Goal: Information Seeking & Learning: Learn about a topic

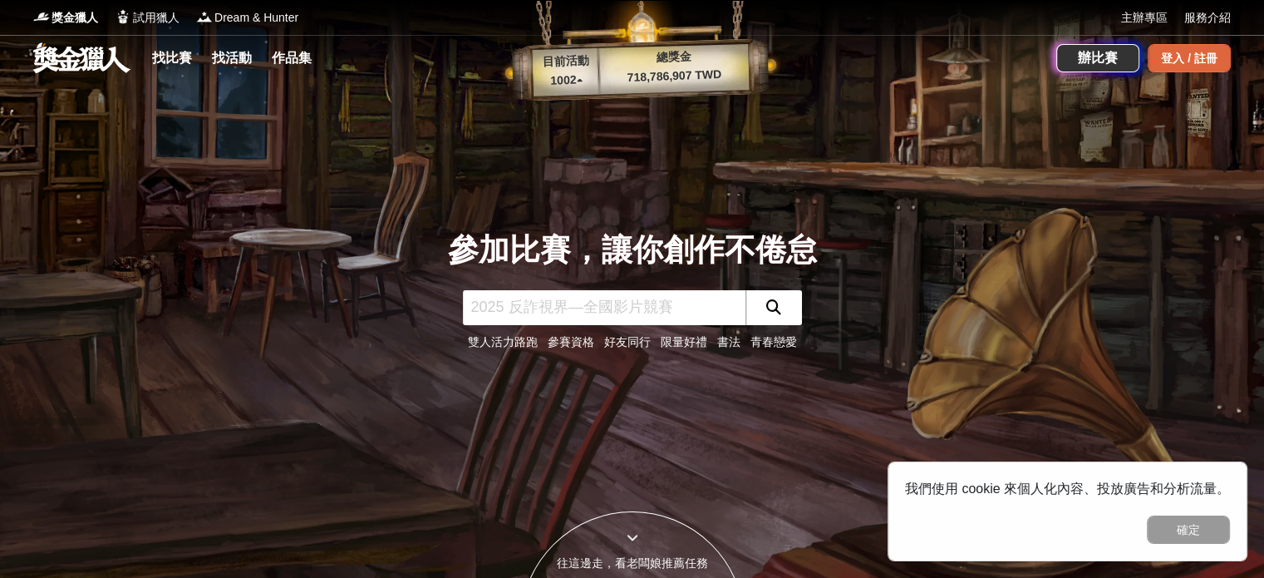
click at [1164, 59] on div "登入 / 註冊" at bounding box center [1189, 58] width 83 height 28
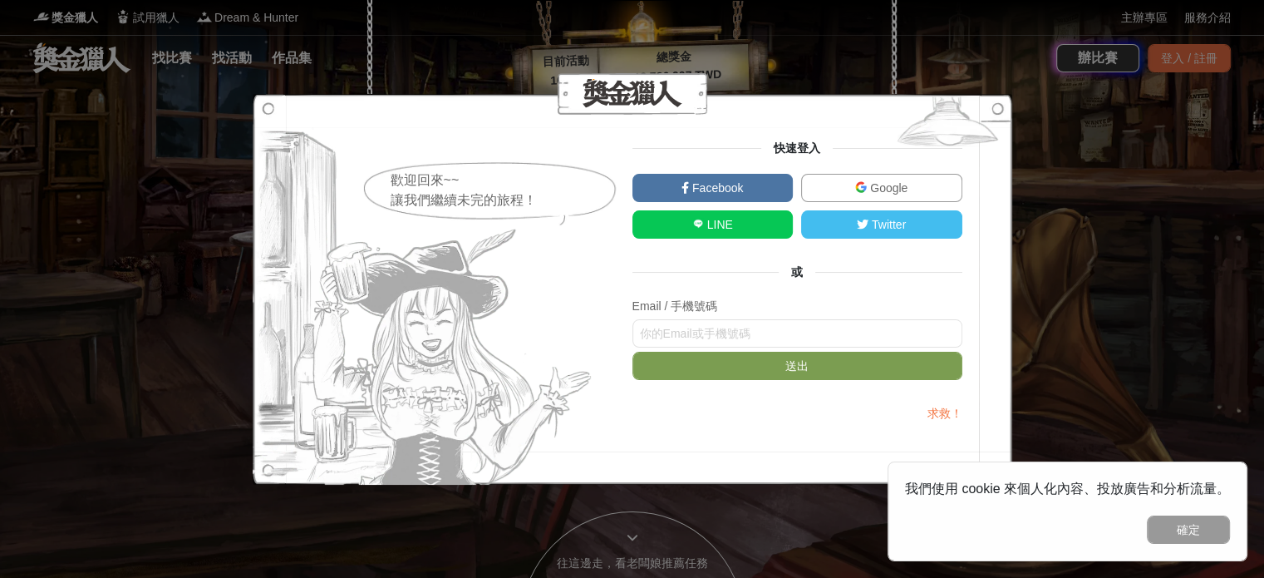
click at [844, 182] on link "Google" at bounding box center [881, 188] width 161 height 28
click at [1213, 121] on div "歡迎回來~~ 讓我們繼續未完的旅程！ 快速登入 Facebook Google LINE Twitter 或 Email / 手機號碼 送出 求救！" at bounding box center [632, 289] width 1264 height 578
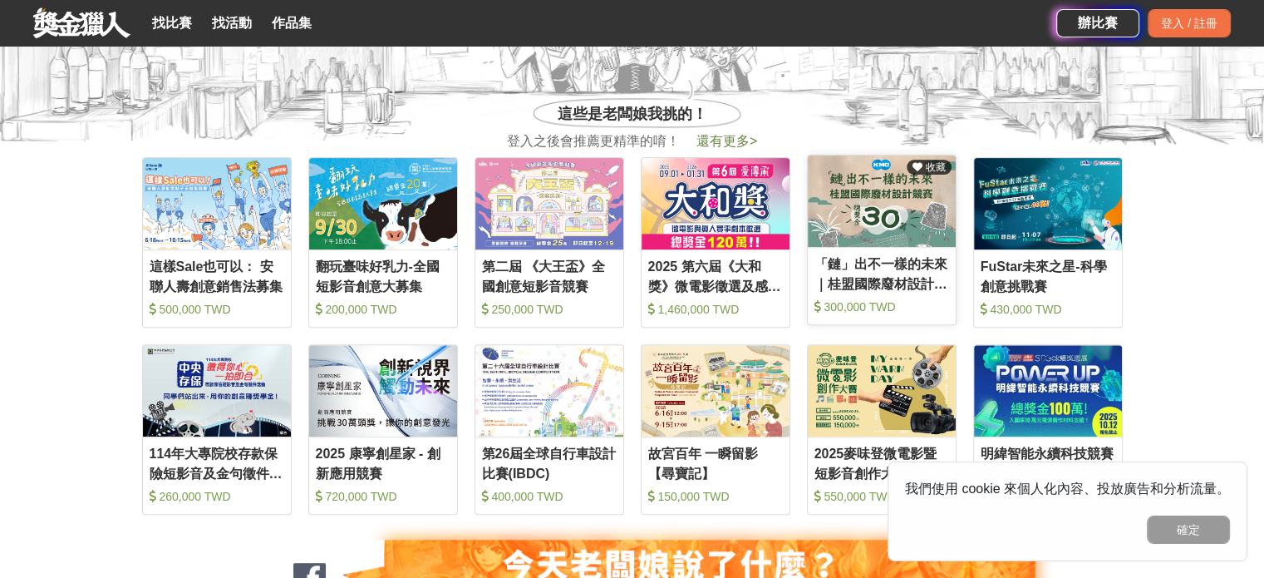
scroll to position [665, 0]
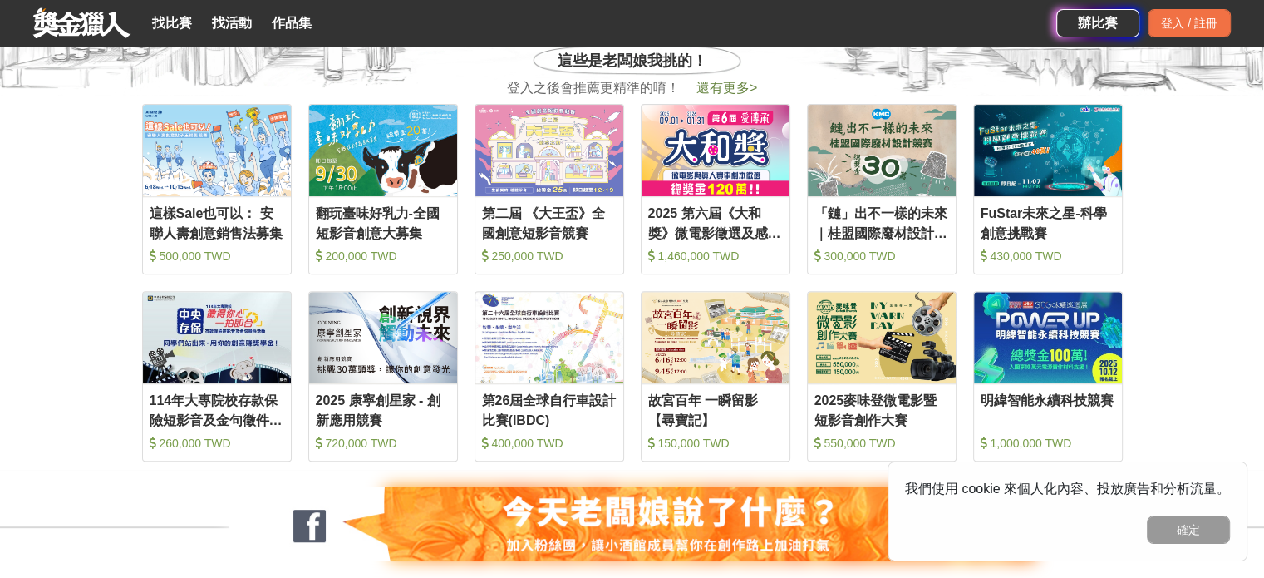
click at [719, 90] on span "還有更多 >" at bounding box center [726, 88] width 61 height 14
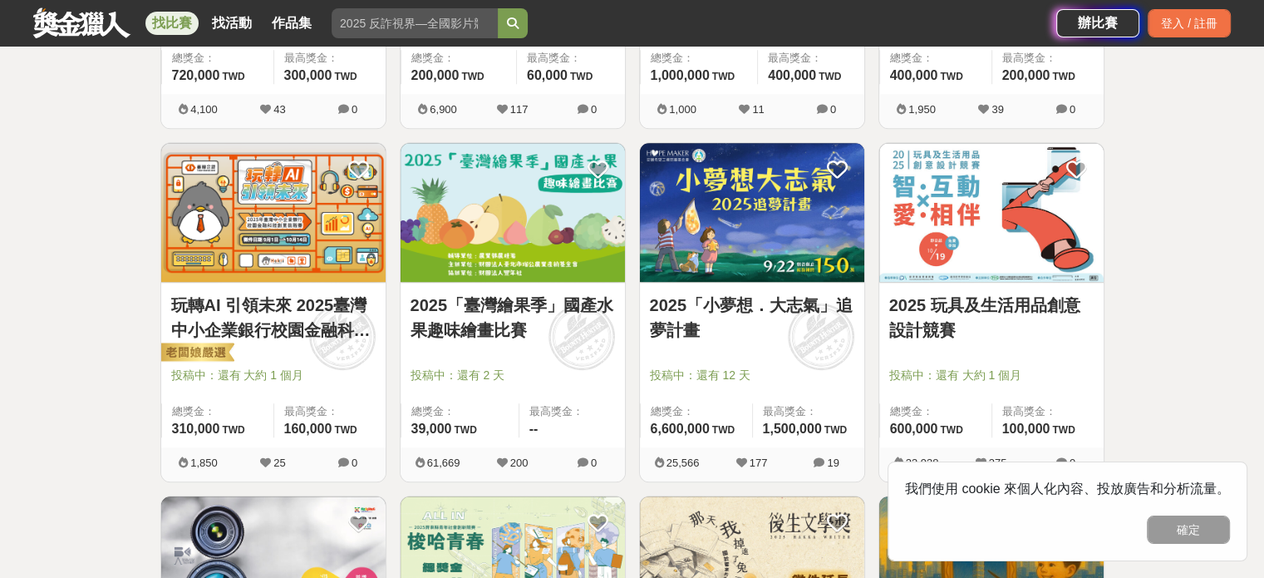
scroll to position [1247, 0]
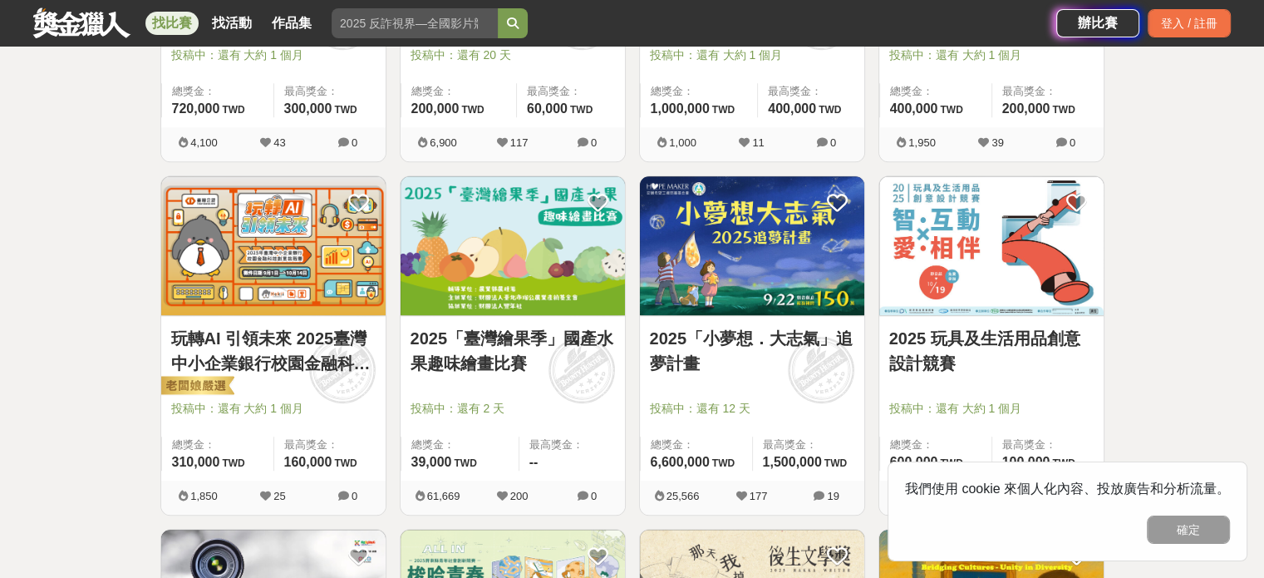
click at [842, 245] on img at bounding box center [752, 245] width 224 height 139
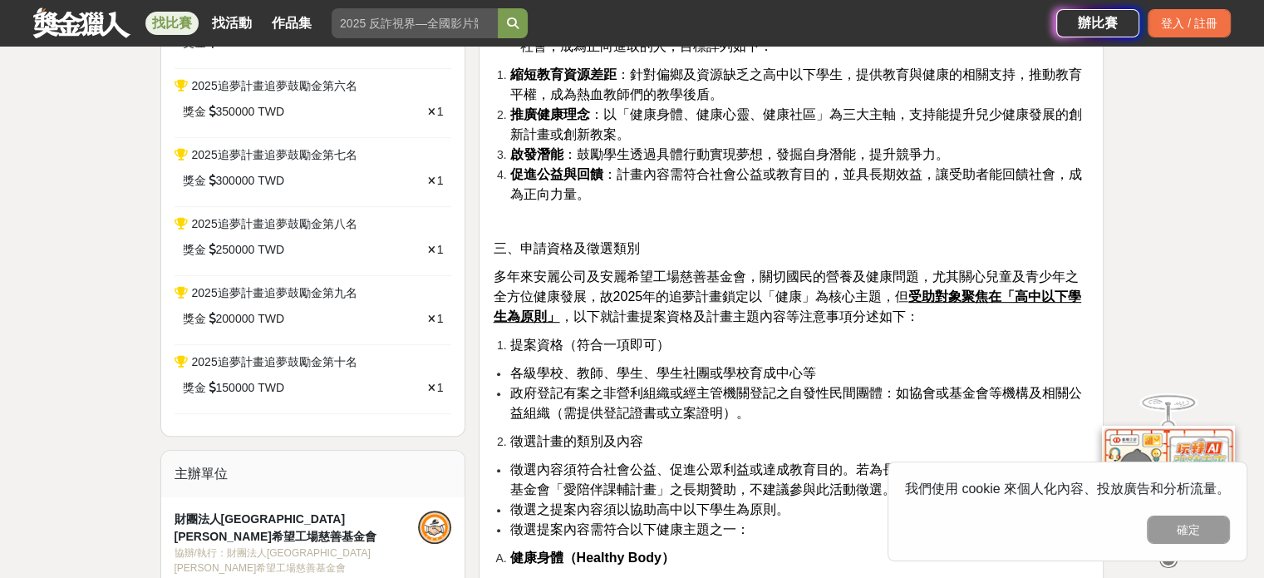
scroll to position [831, 0]
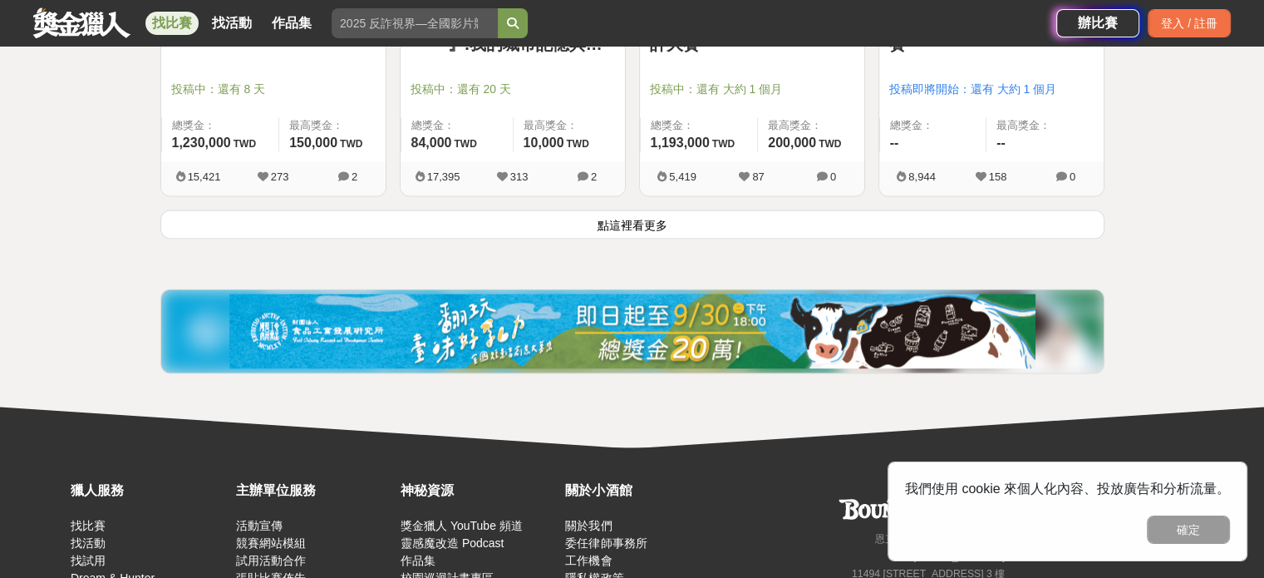
scroll to position [2327, 0]
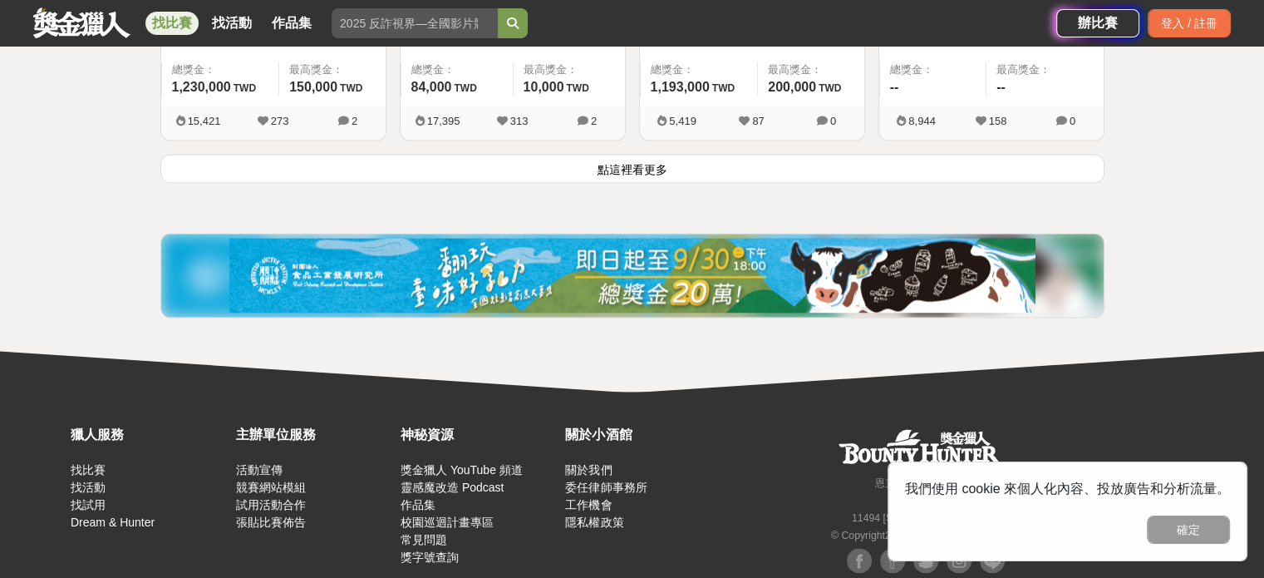
click at [636, 165] on button "點這裡看更多" at bounding box center [632, 168] width 944 height 29
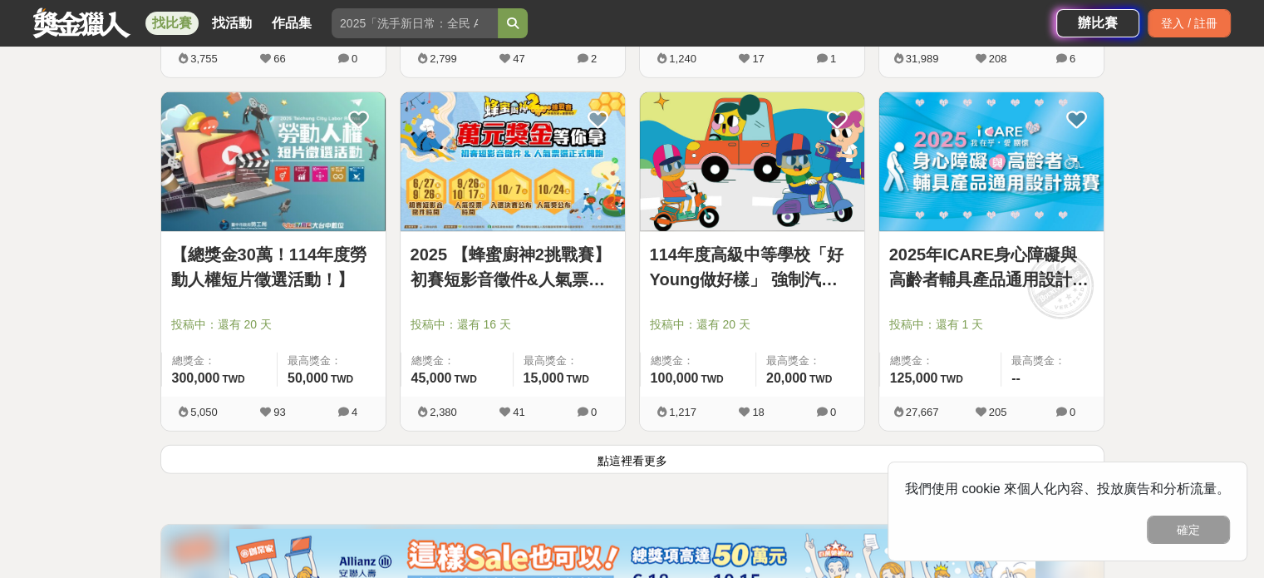
scroll to position [4155, 0]
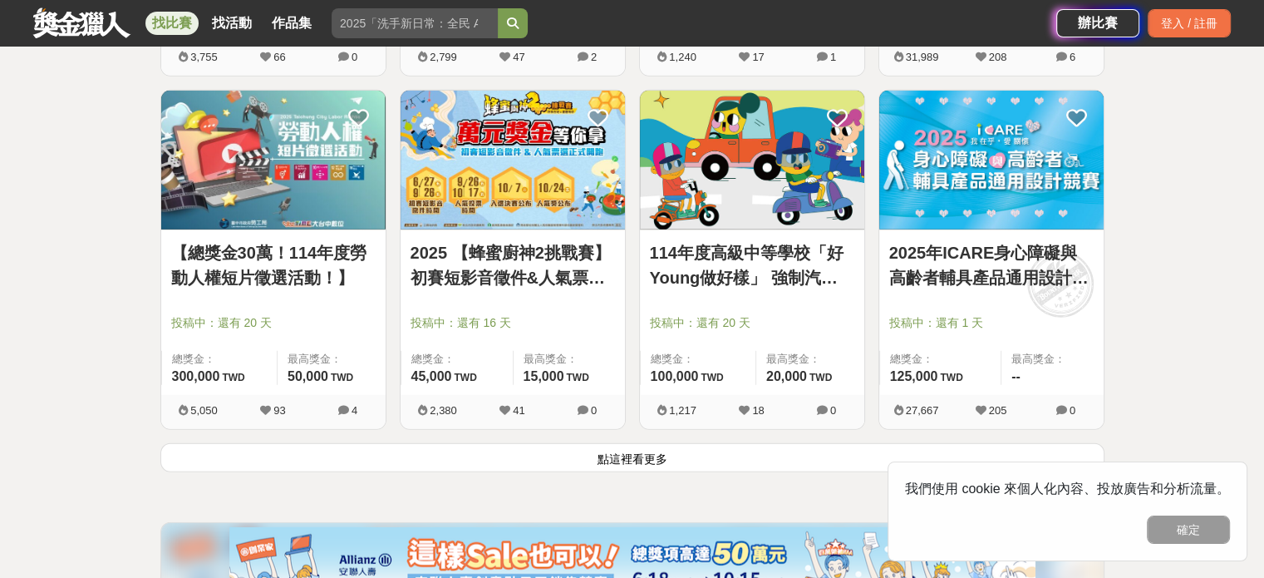
click at [713, 455] on button "點這裡看更多" at bounding box center [632, 457] width 944 height 29
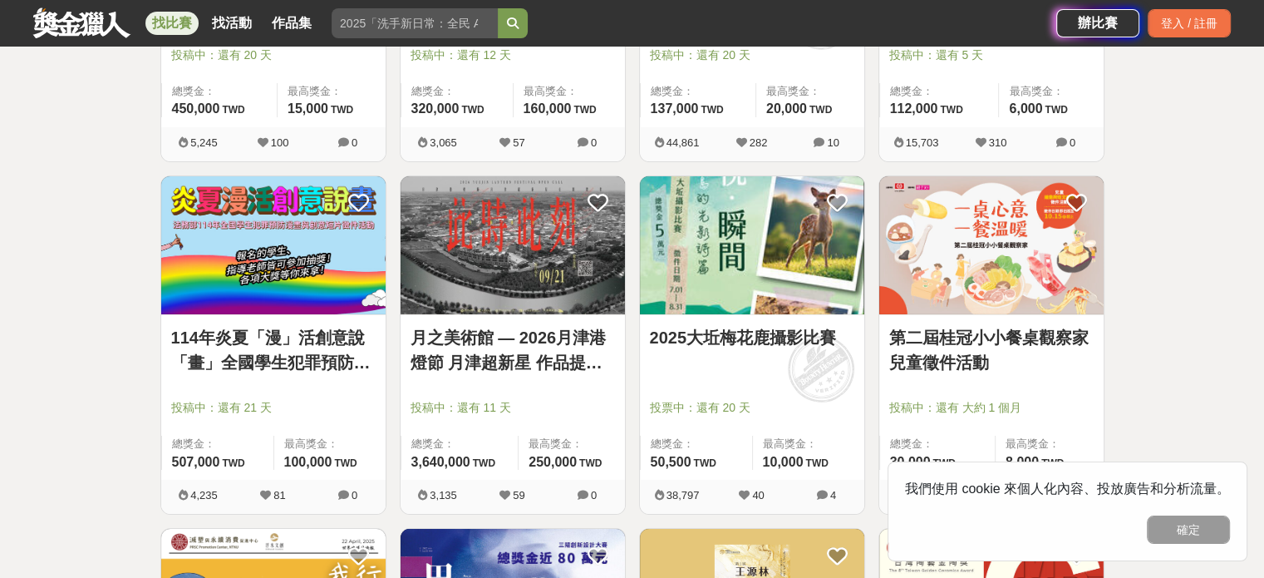
scroll to position [5568, 0]
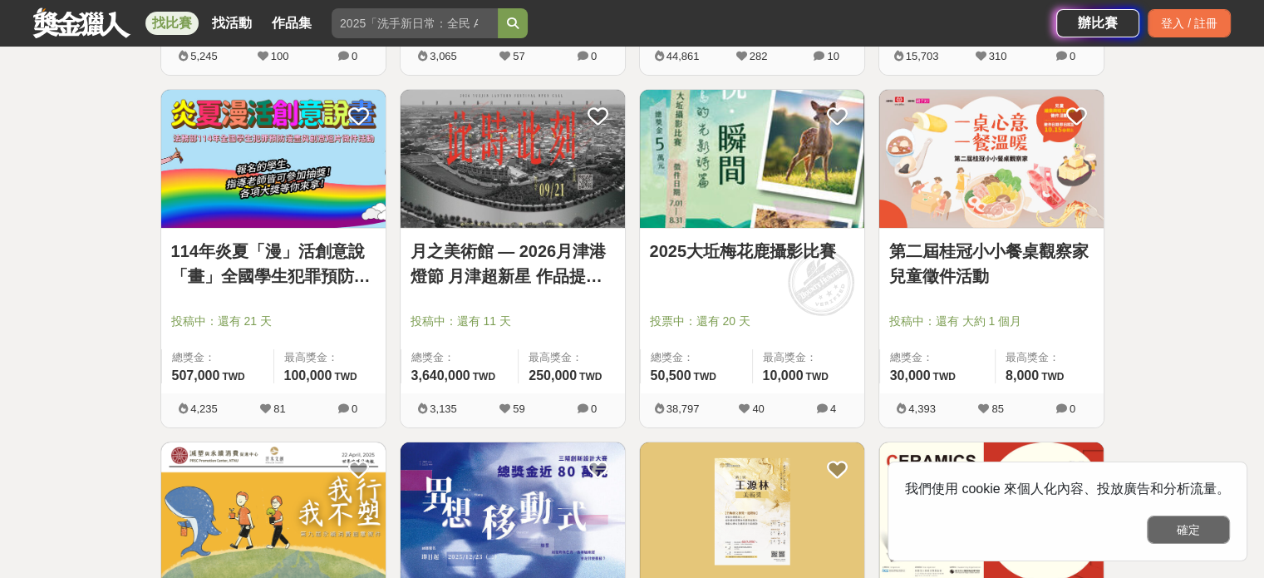
click at [1168, 526] on button "確定" at bounding box center [1188, 529] width 83 height 28
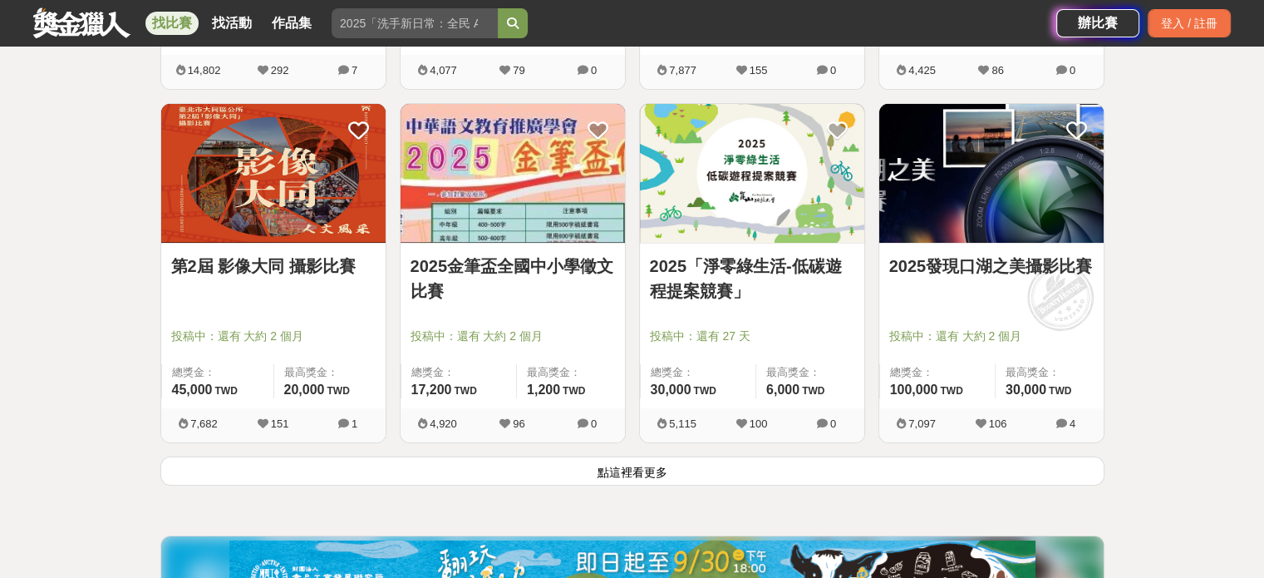
scroll to position [6316, 0]
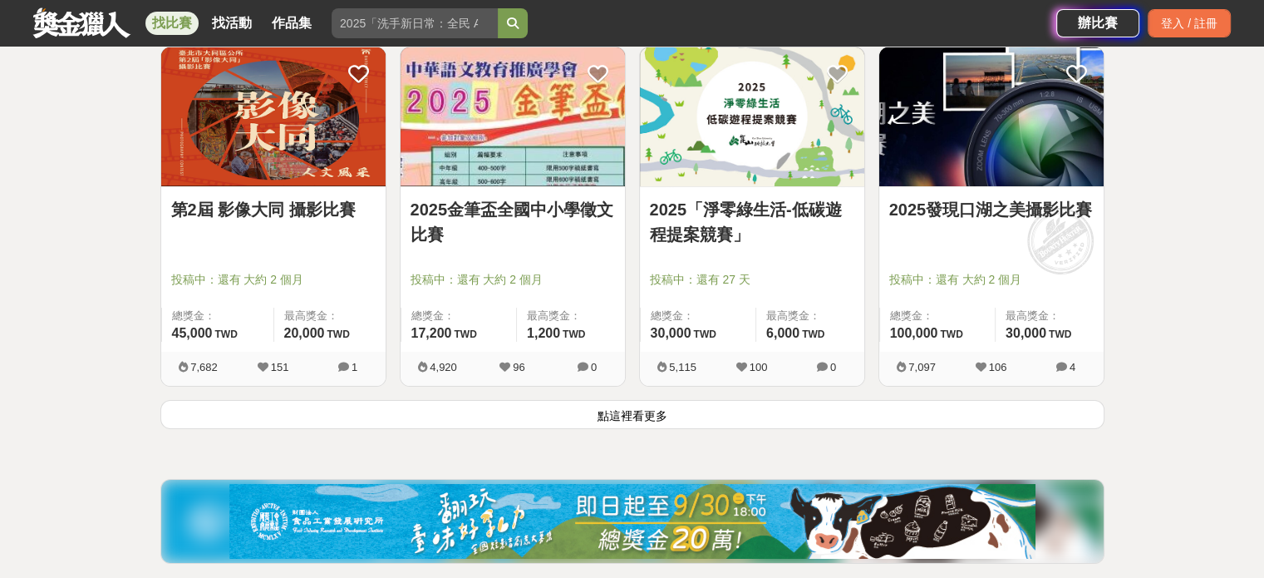
click at [493, 212] on link "2025金筆盃全國中小學徵文比賽" at bounding box center [513, 222] width 204 height 50
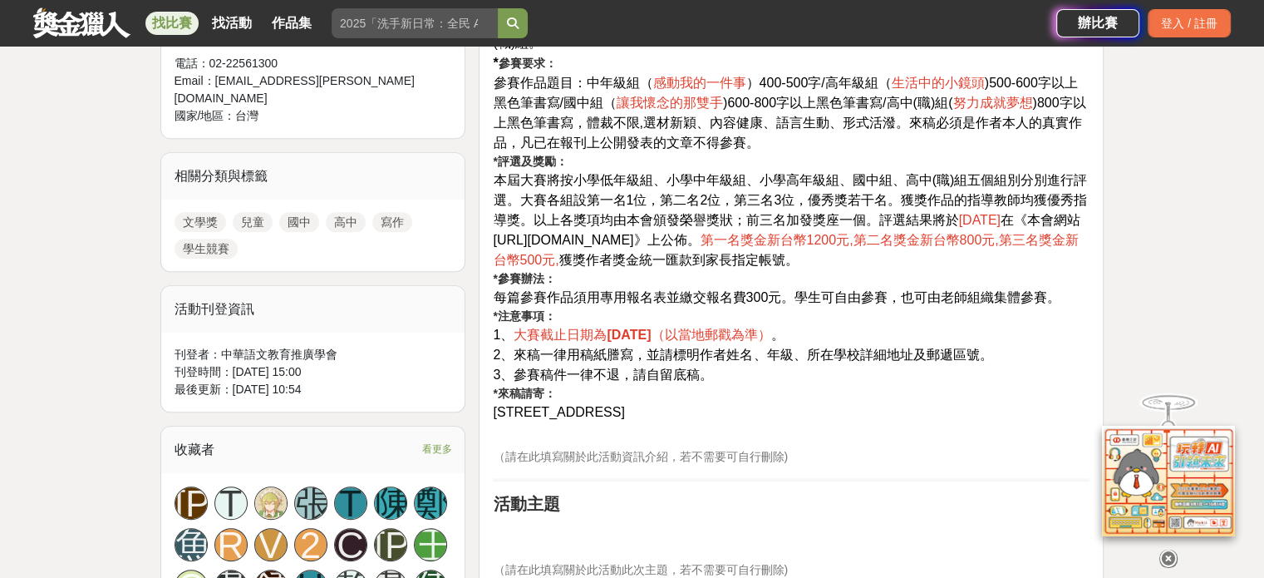
scroll to position [748, 0]
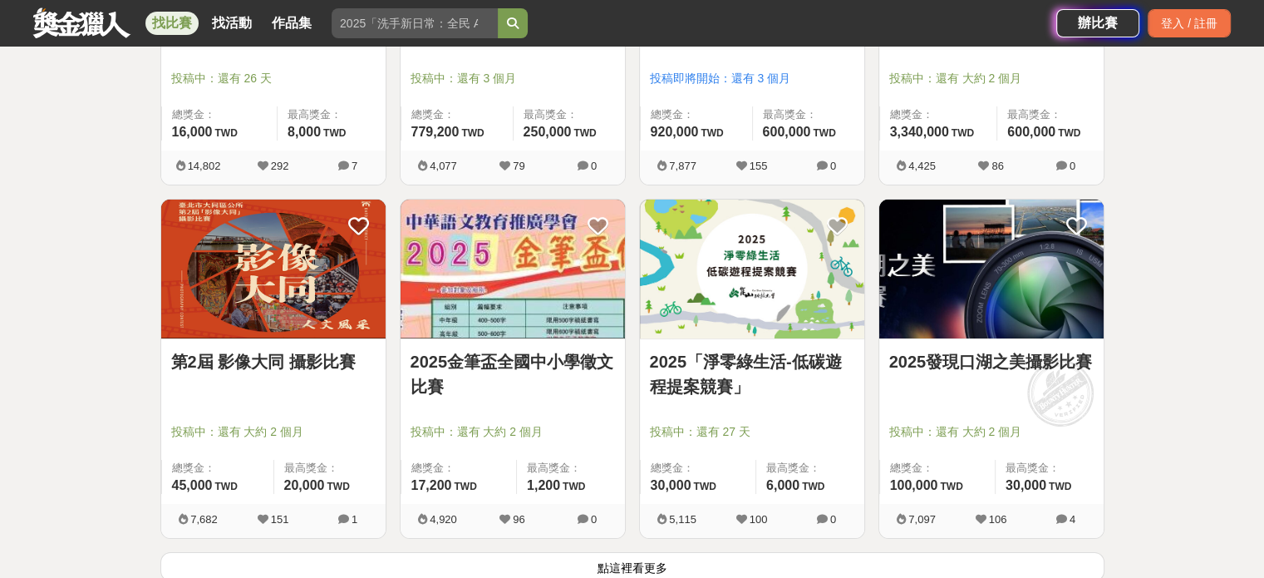
scroll to position [6316, 0]
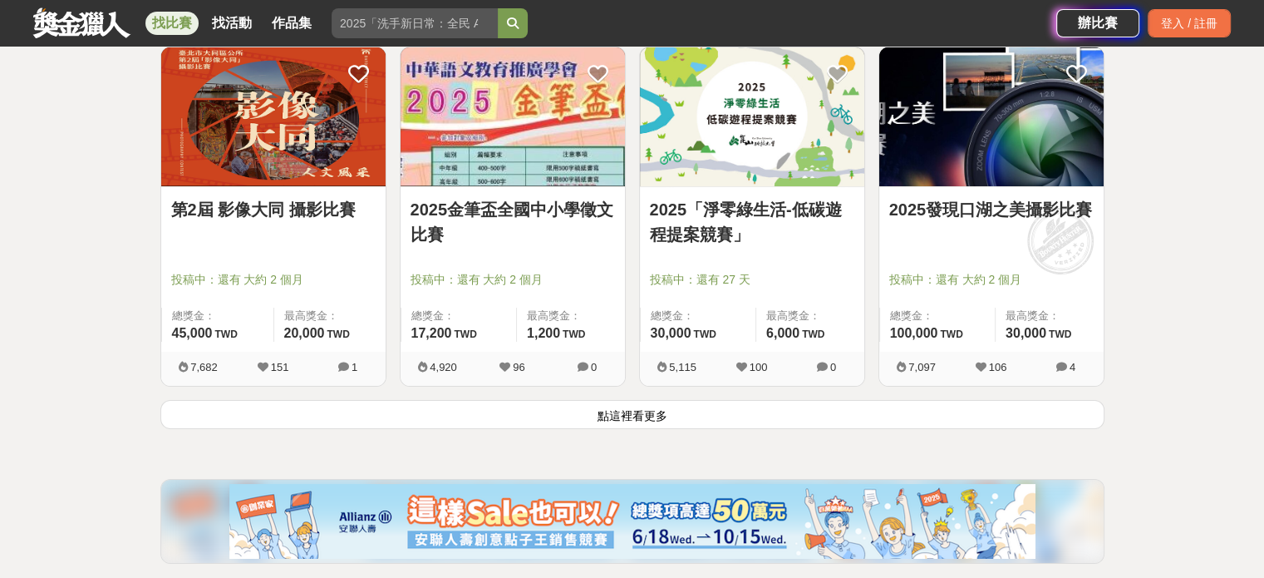
click at [651, 422] on button "點這裡看更多" at bounding box center [632, 414] width 944 height 29
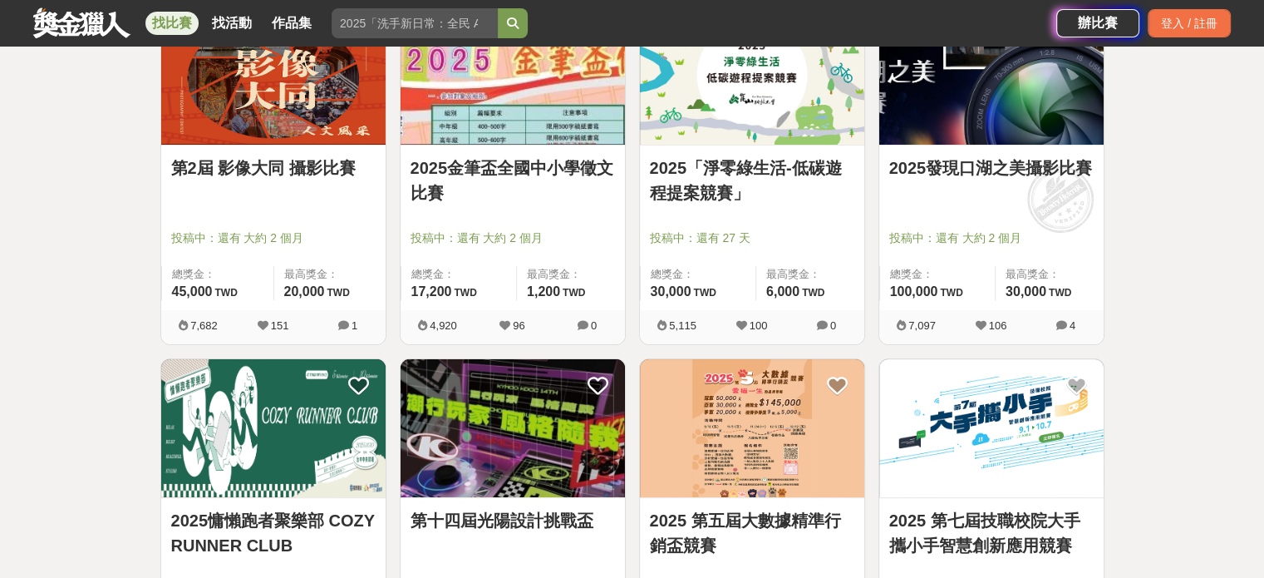
scroll to position [6316, 0]
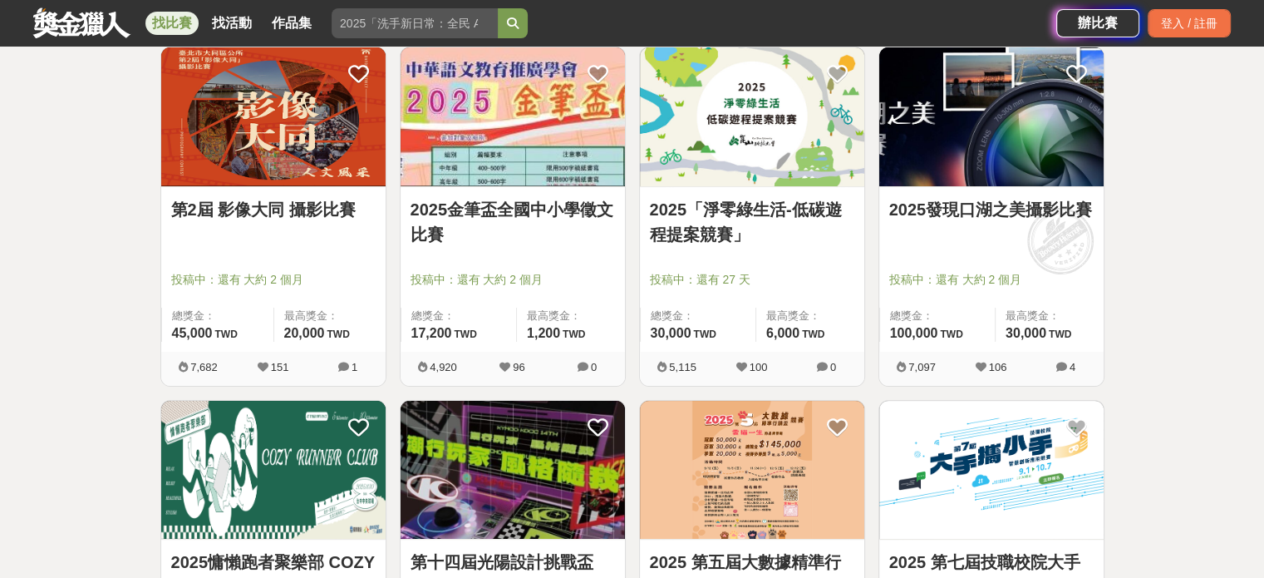
click at [701, 235] on link "2025「淨零綠生活-低碳遊程提案競賽」" at bounding box center [752, 222] width 204 height 50
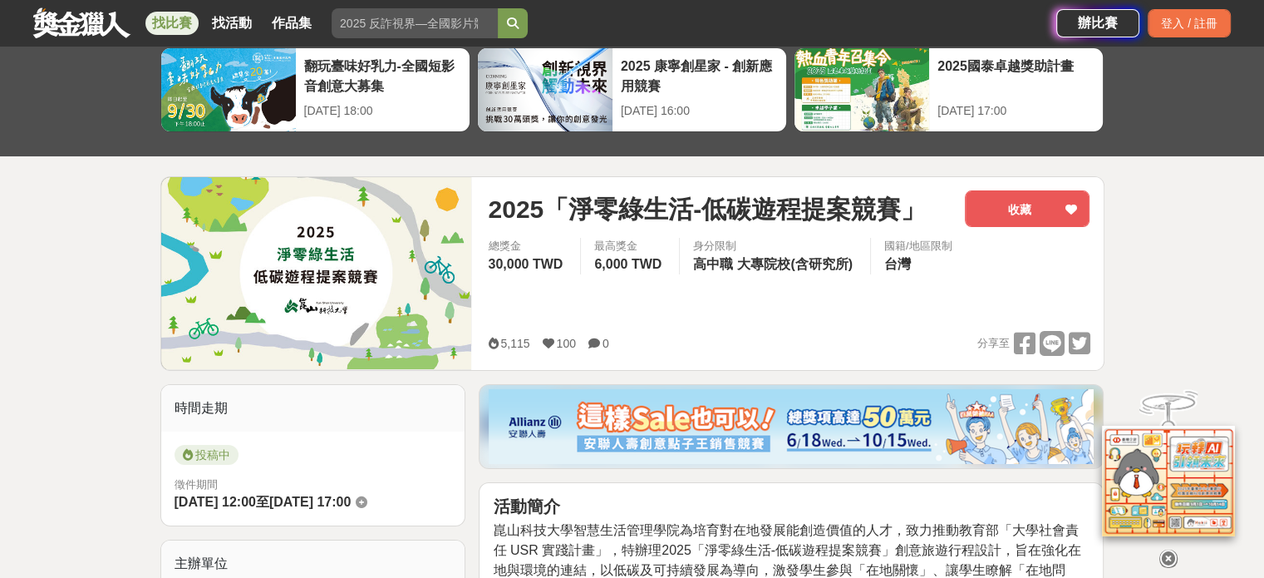
scroll to position [83, 0]
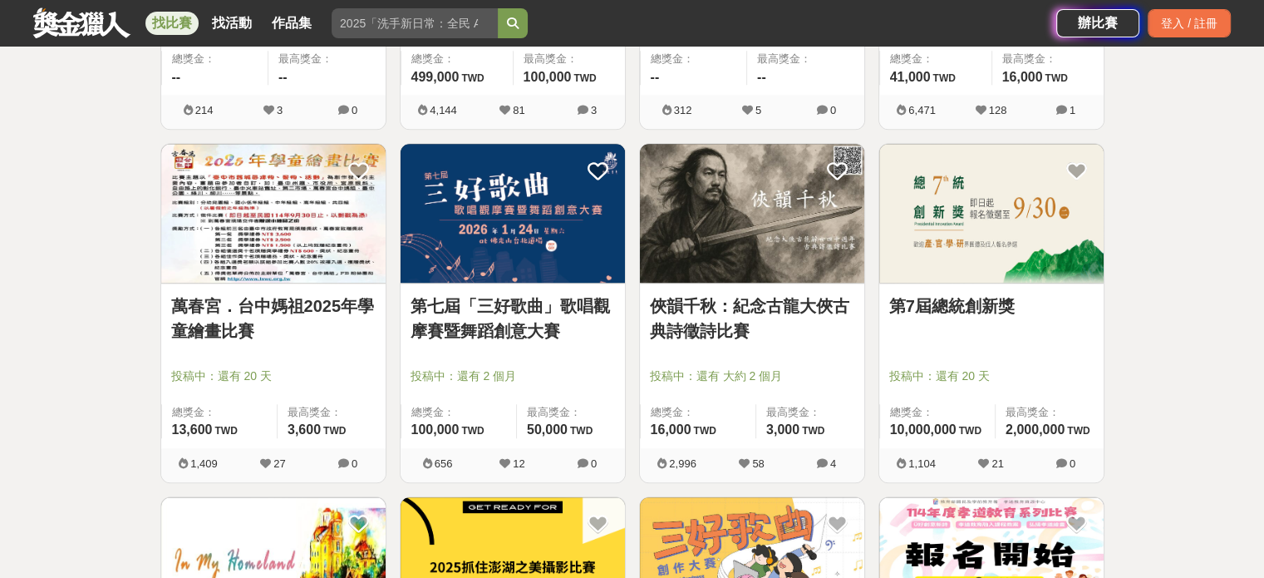
scroll to position [7978, 0]
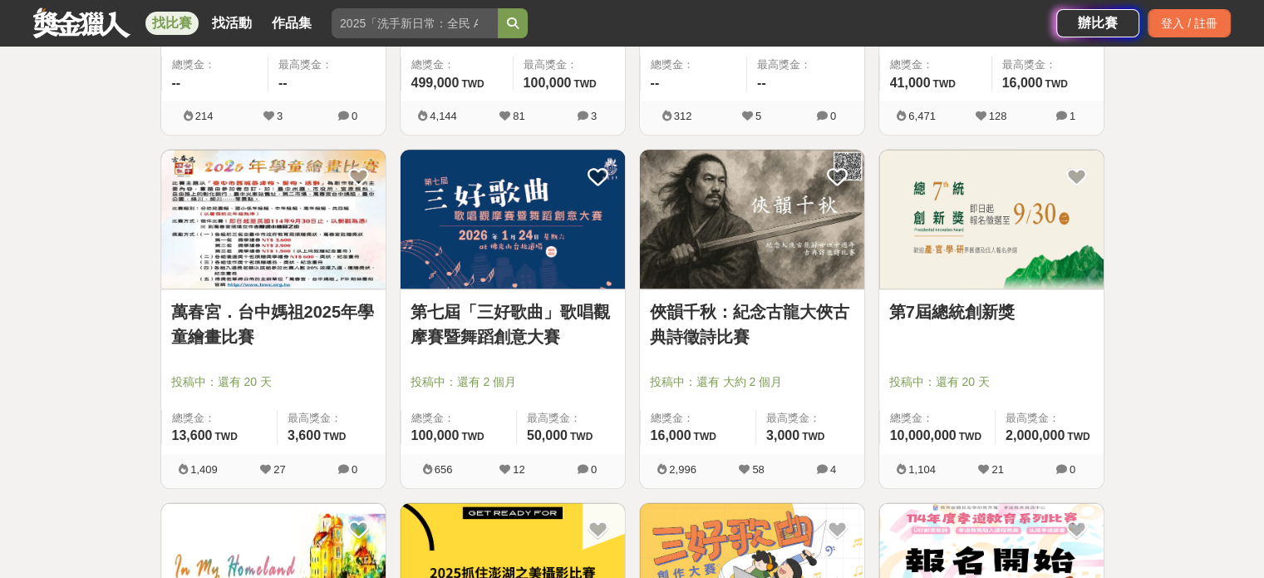
click at [948, 119] on div "6,471 128 1" at bounding box center [991, 118] width 224 height 34
click at [967, 225] on img at bounding box center [991, 219] width 224 height 139
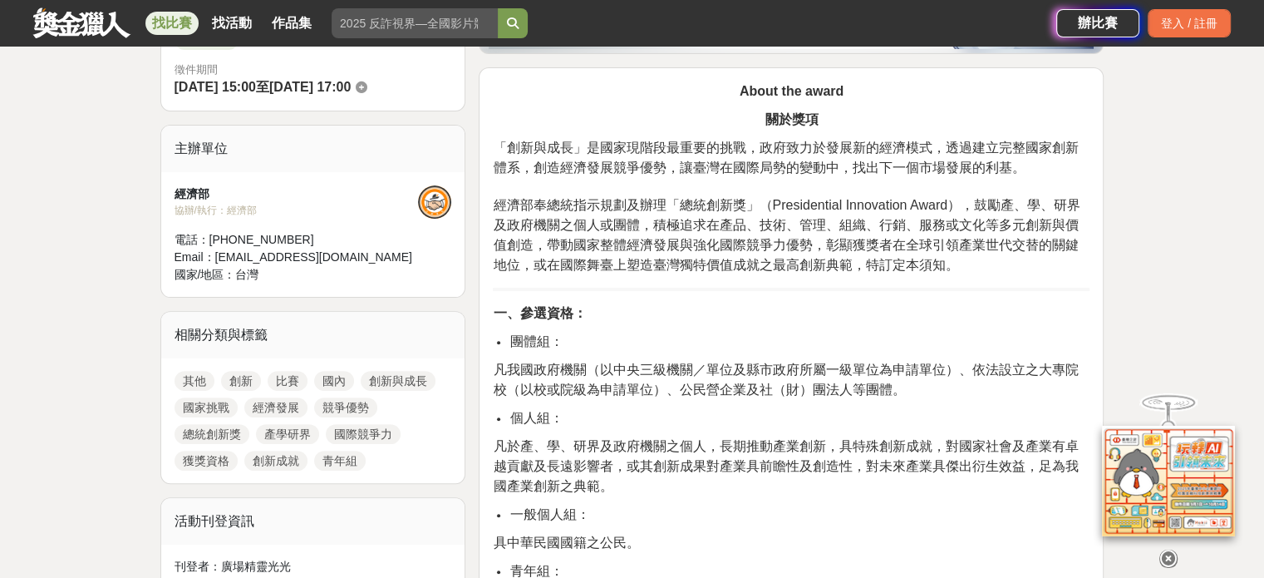
scroll to position [499, 0]
